Goal: Information Seeking & Learning: Learn about a topic

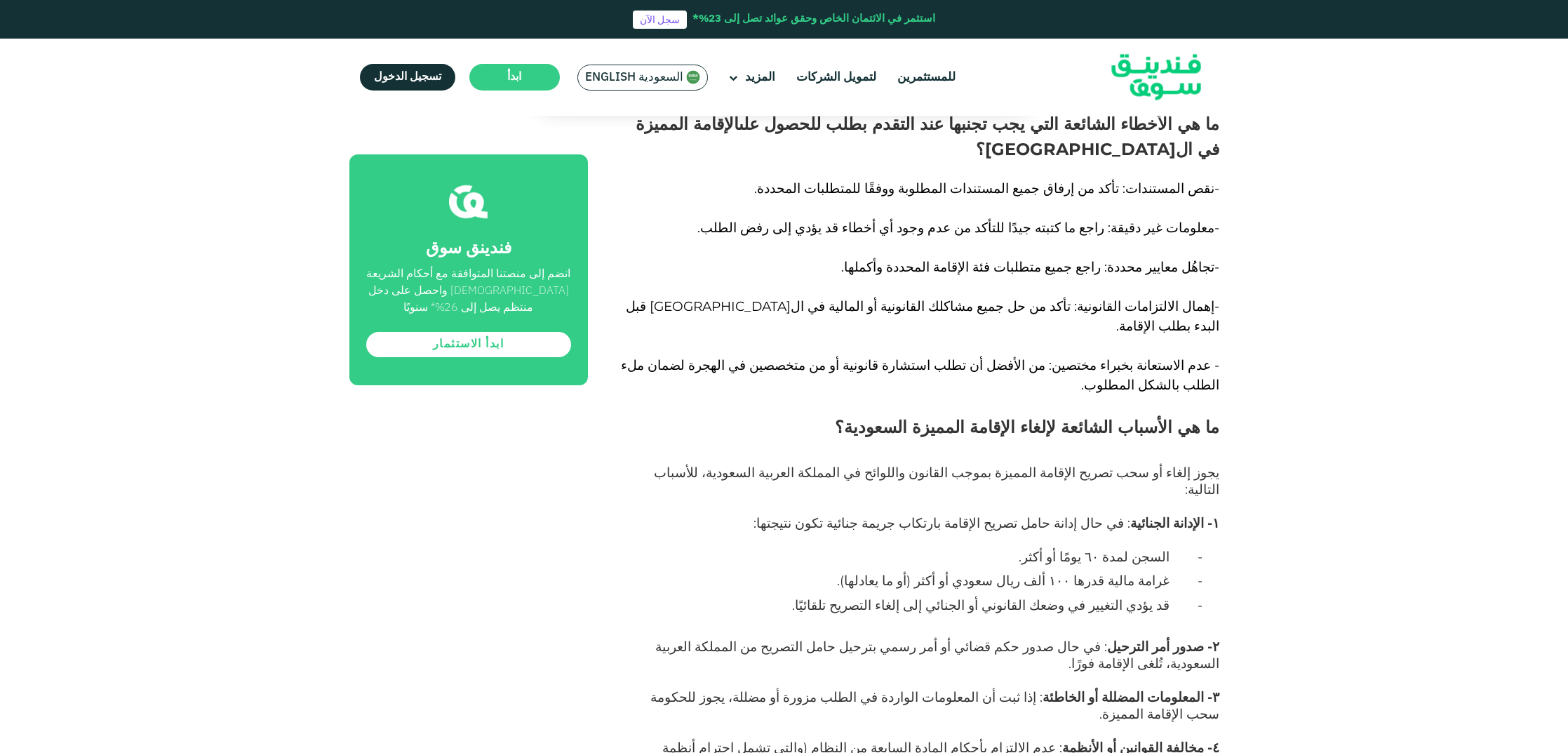
scroll to position [9356, 0]
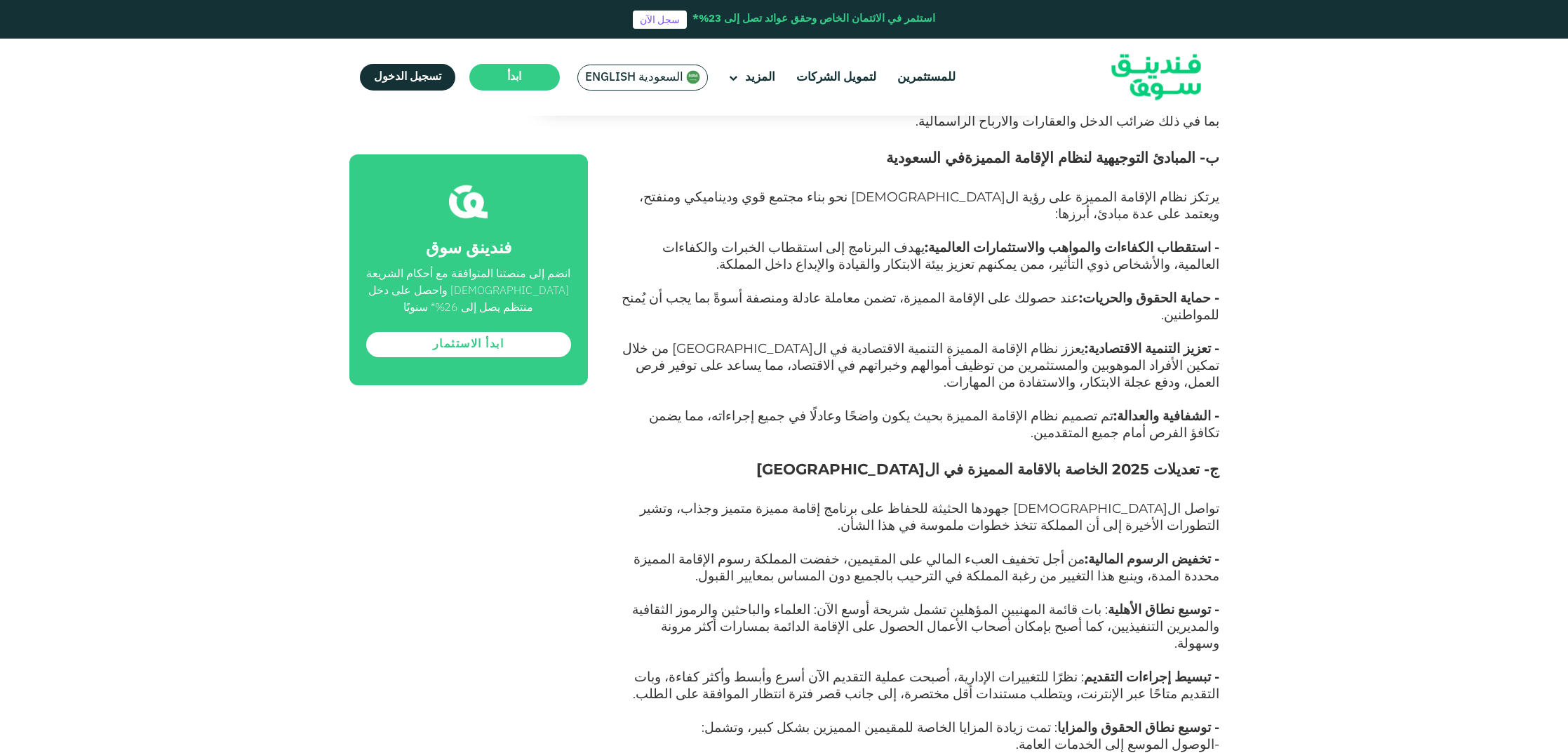
scroll to position [3982, 0]
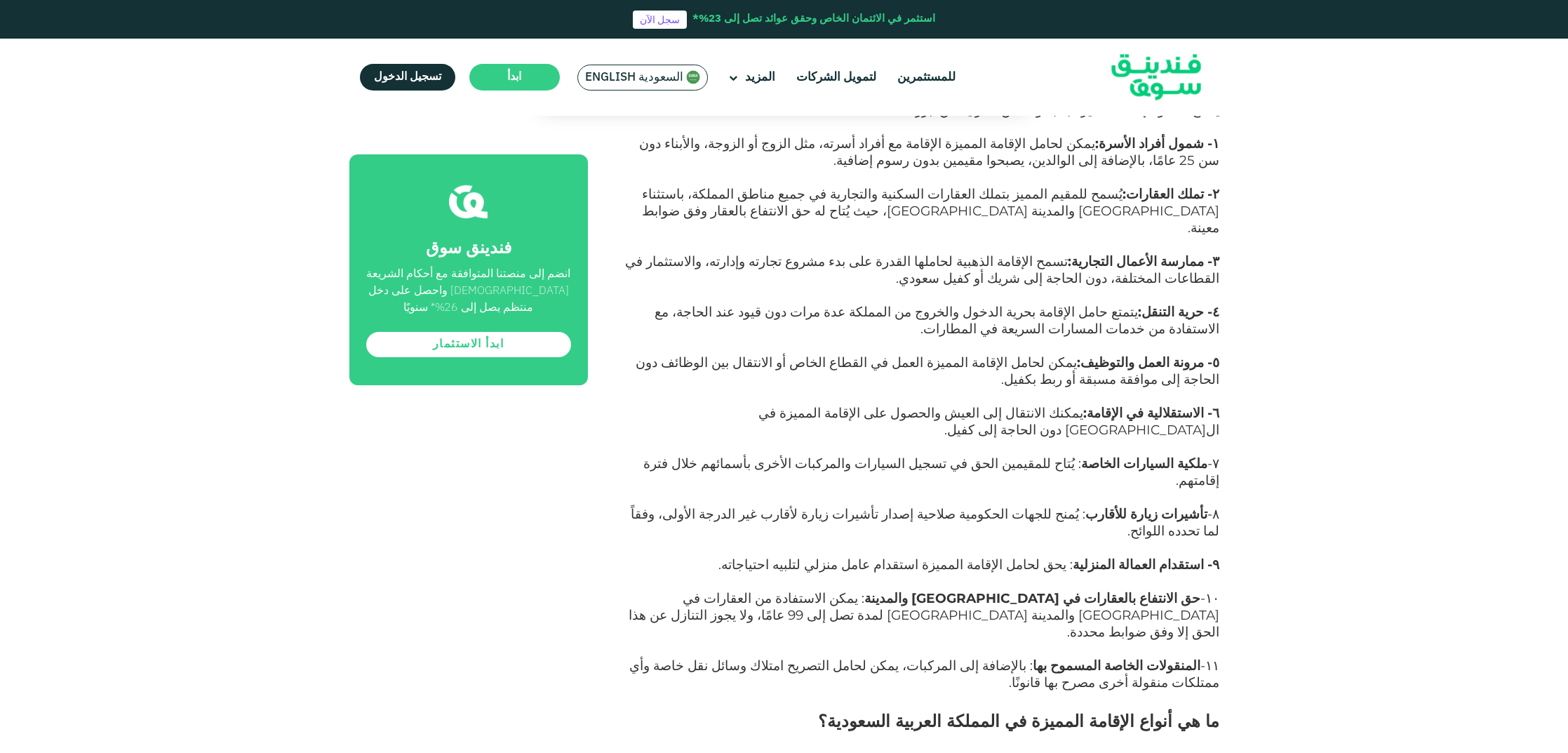
scroll to position [1158, 0]
